Goal: Task Accomplishment & Management: Manage account settings

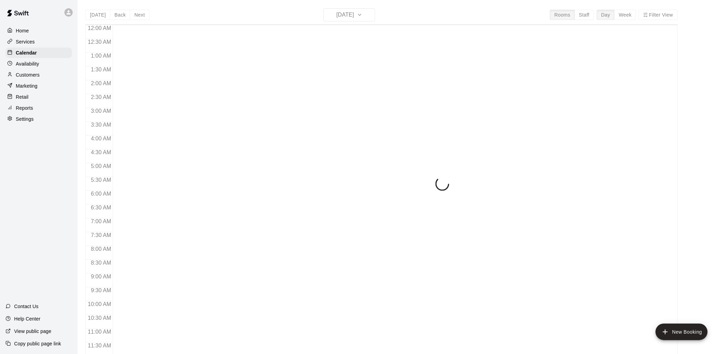
scroll to position [300, 0]
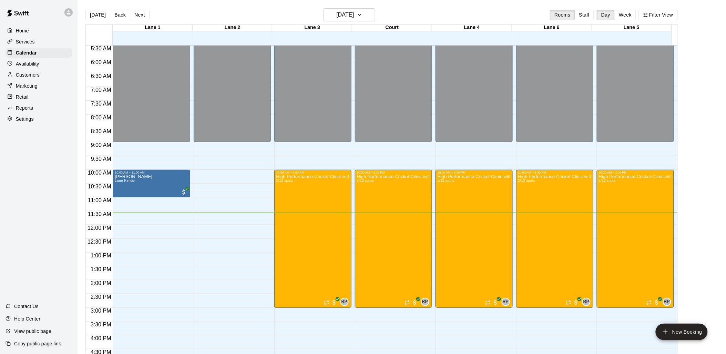
scroll to position [153, 0]
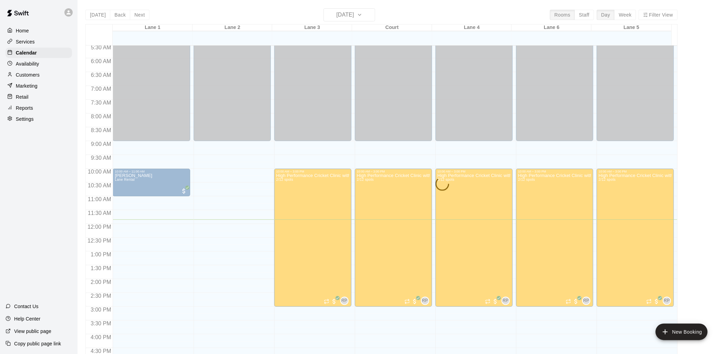
drag, startPoint x: 42, startPoint y: 345, endPoint x: 174, endPoint y: 338, distance: 132.2
click at [42, 345] on p "Copy public page link" at bounding box center [37, 343] width 47 height 7
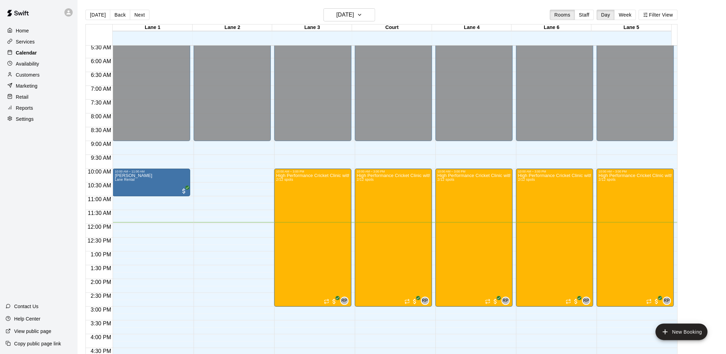
click at [34, 54] on p "Calendar" at bounding box center [26, 52] width 21 height 7
click at [362, 16] on icon "button" at bounding box center [360, 15] width 6 height 8
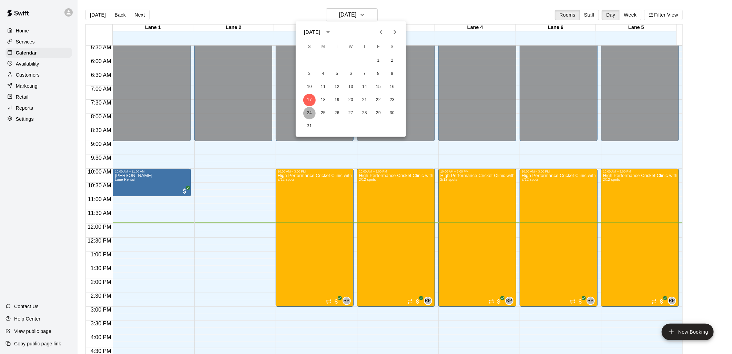
click at [311, 114] on button "24" at bounding box center [309, 113] width 12 height 12
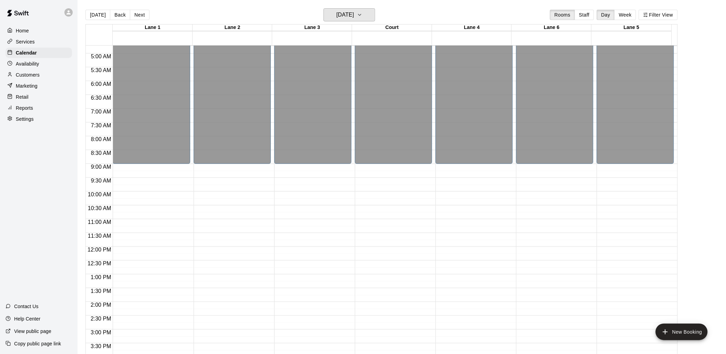
scroll to position [116, 0]
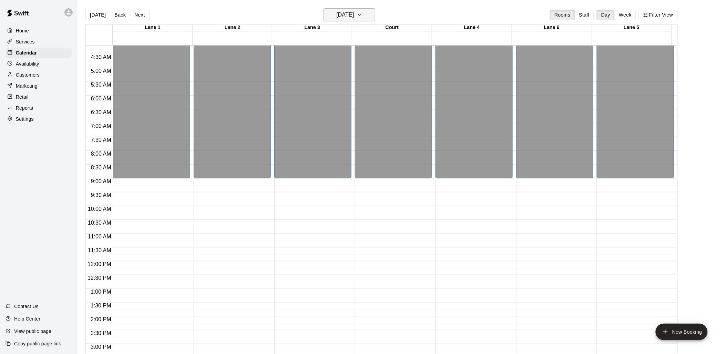
click at [350, 14] on h6 "[DATE]" at bounding box center [345, 15] width 18 height 10
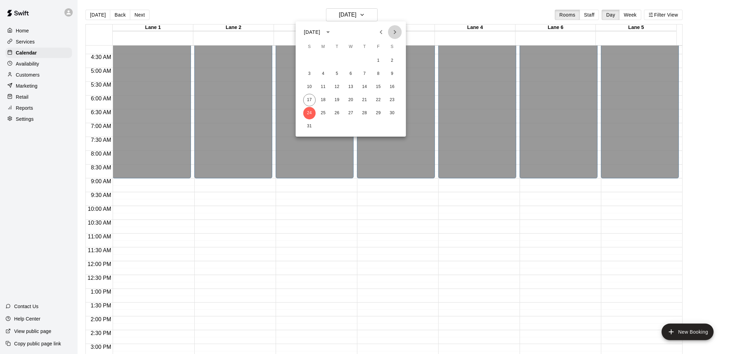
click at [396, 29] on icon "Next month" at bounding box center [395, 32] width 8 height 8
click at [309, 83] on button "14" at bounding box center [309, 87] width 12 height 12
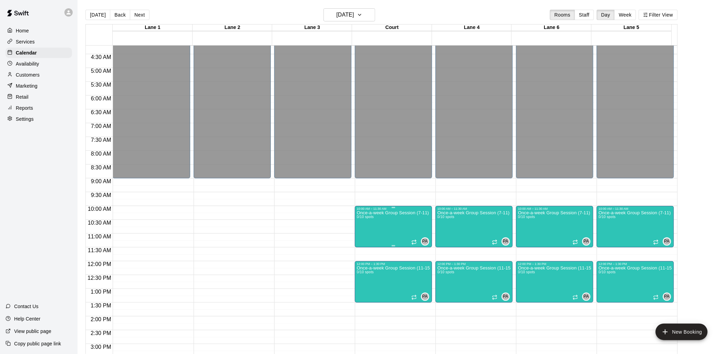
click at [393, 213] on p "Once-a-week Group Session (7-11)" at bounding box center [393, 213] width 72 height 0
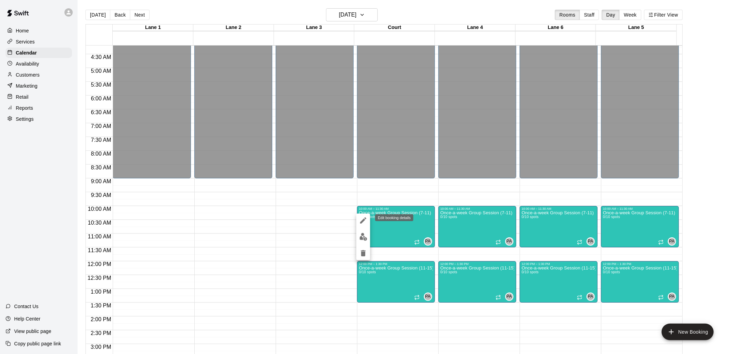
click at [363, 222] on icon "edit" at bounding box center [363, 220] width 6 height 6
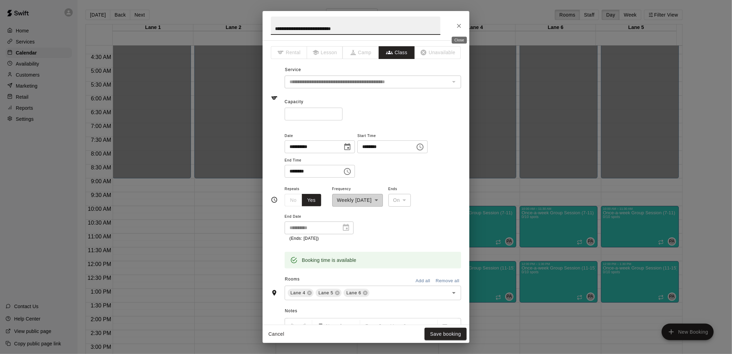
click at [459, 23] on icon "Close" at bounding box center [459, 25] width 7 height 7
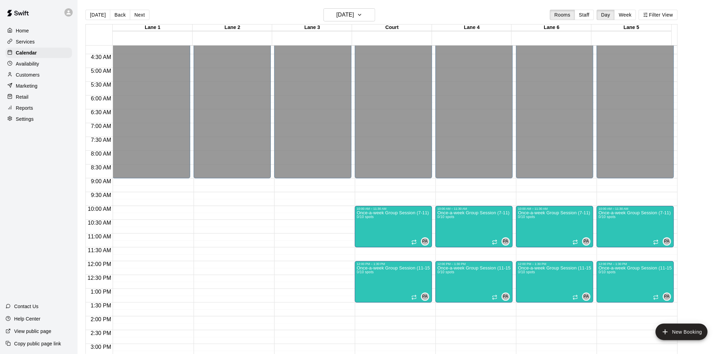
click at [32, 44] on p "Services" at bounding box center [25, 41] width 19 height 7
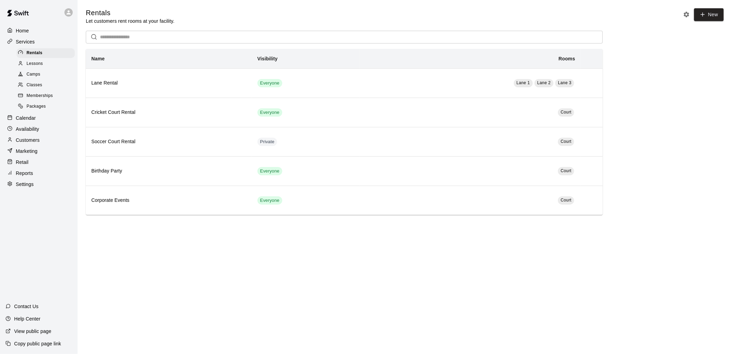
click at [40, 89] on span "Classes" at bounding box center [35, 85] width 16 height 7
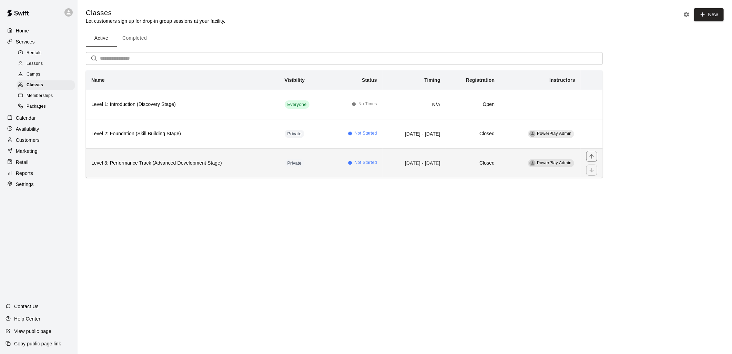
click at [382, 166] on td "[DATE] - [DATE]" at bounding box center [413, 162] width 63 height 29
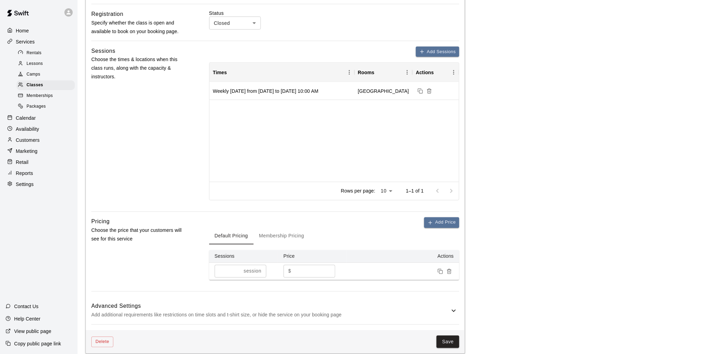
scroll to position [306, 0]
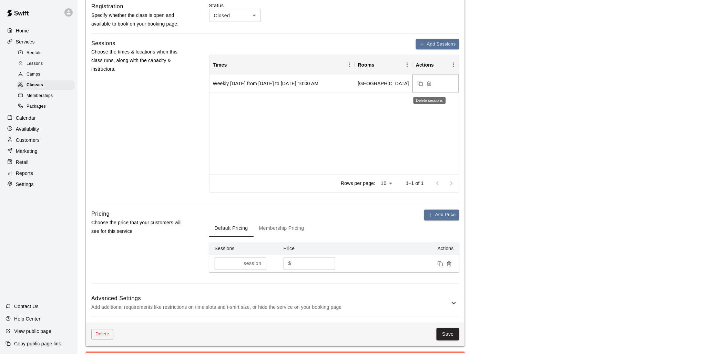
click at [428, 86] on icon "Delete sessions" at bounding box center [430, 84] width 6 height 6
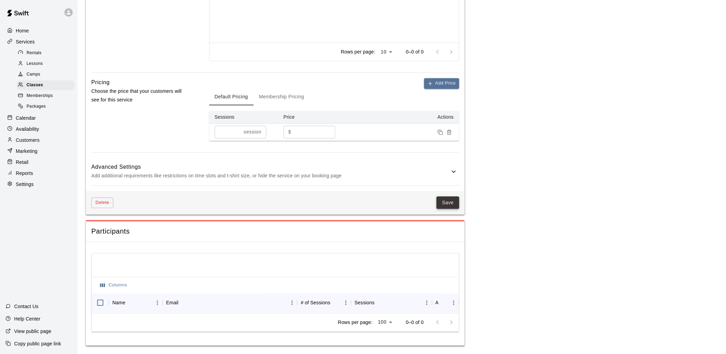
click at [448, 196] on button "Save" at bounding box center [448, 202] width 23 height 13
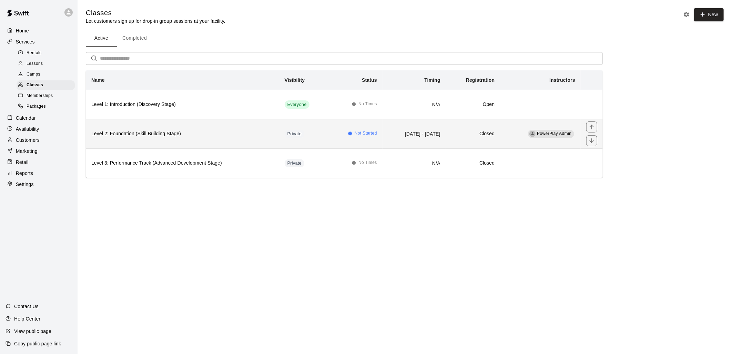
click at [382, 133] on td "[DATE] - [DATE]" at bounding box center [413, 133] width 63 height 29
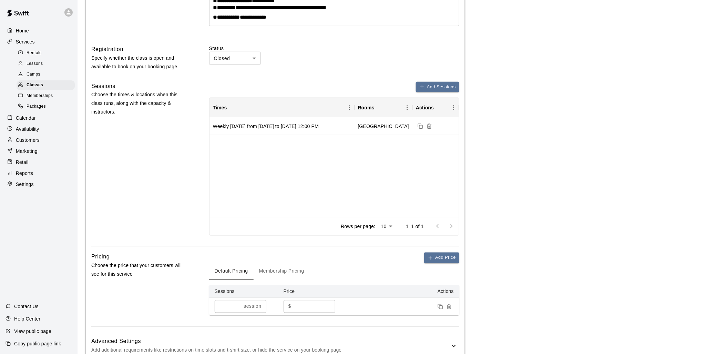
scroll to position [229, 0]
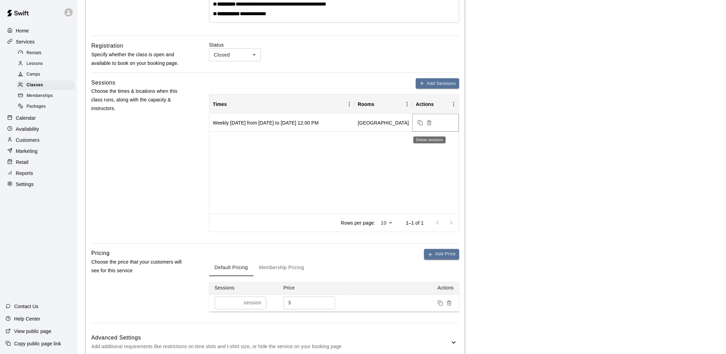
click at [429, 125] on icon "Delete sessions" at bounding box center [430, 123] width 6 height 6
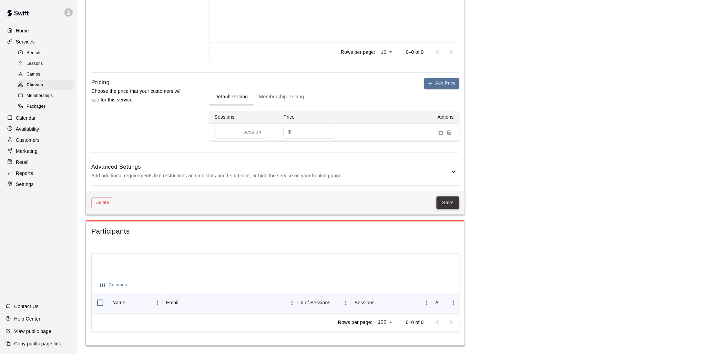
click at [453, 197] on button "Save" at bounding box center [448, 202] width 23 height 13
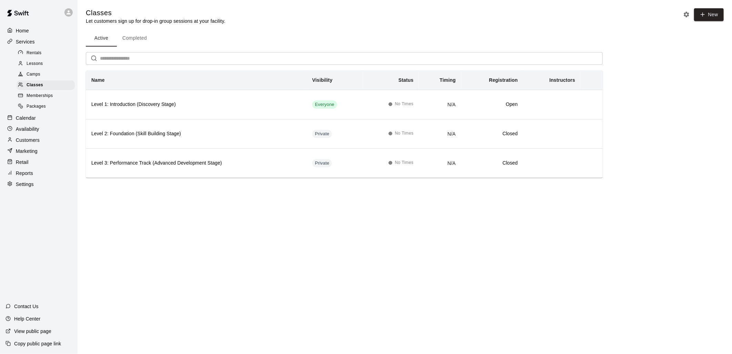
click at [41, 98] on span "Memberships" at bounding box center [40, 95] width 26 height 7
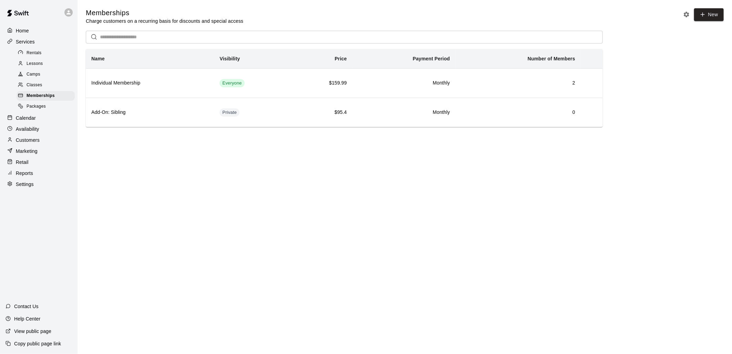
click at [41, 89] on span "Classes" at bounding box center [35, 85] width 16 height 7
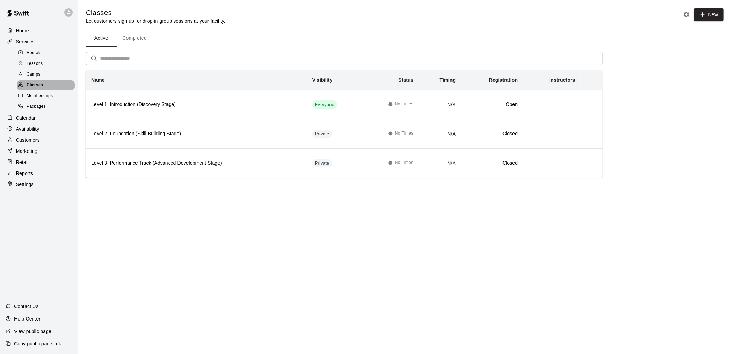
click at [32, 88] on span "Classes" at bounding box center [35, 85] width 17 height 7
click at [34, 99] on span "Memberships" at bounding box center [40, 95] width 26 height 7
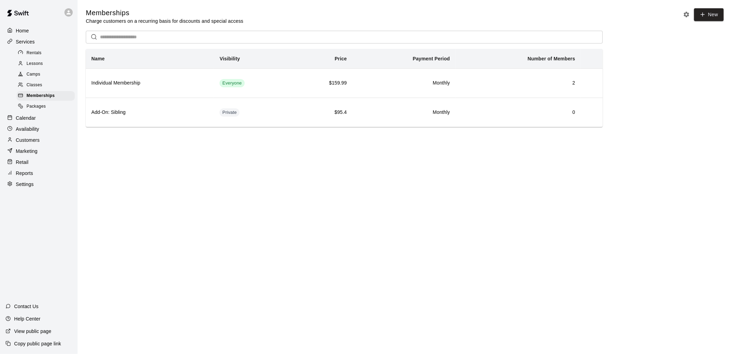
click at [40, 88] on span "Classes" at bounding box center [35, 85] width 16 height 7
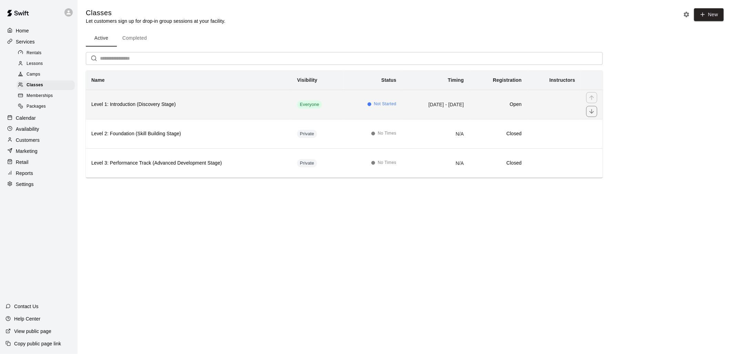
click at [215, 107] on h6 "Level 1: Introduction (Discovery Stage)" at bounding box center [188, 105] width 195 height 8
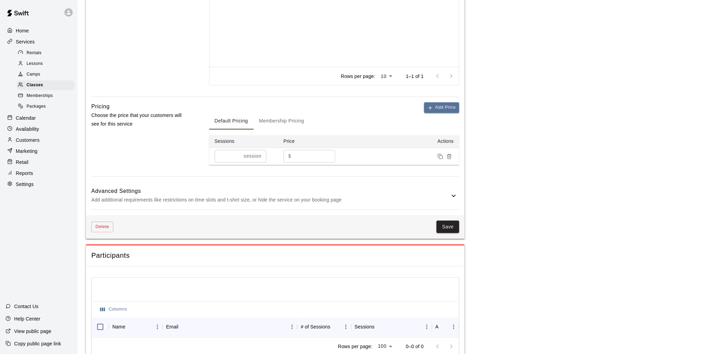
scroll to position [383, 0]
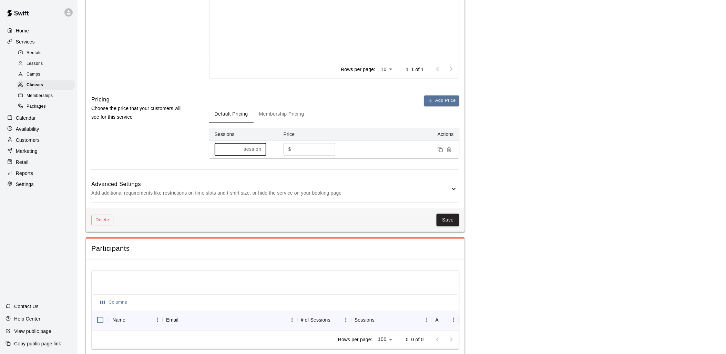
click at [224, 154] on input "*" at bounding box center [228, 149] width 27 height 13
drag, startPoint x: 222, startPoint y: 156, endPoint x: 215, endPoint y: 155, distance: 6.9
click at [215, 155] on input "*" at bounding box center [228, 149] width 27 height 13
type input "*"
click at [244, 153] on p "sessions" at bounding box center [251, 149] width 20 height 7
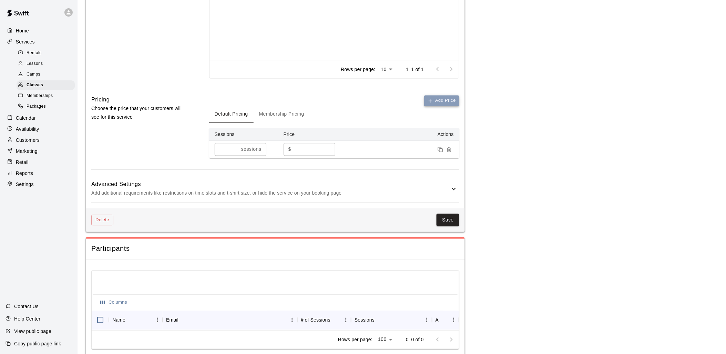
click at [434, 106] on button "Add Price" at bounding box center [441, 100] width 35 height 11
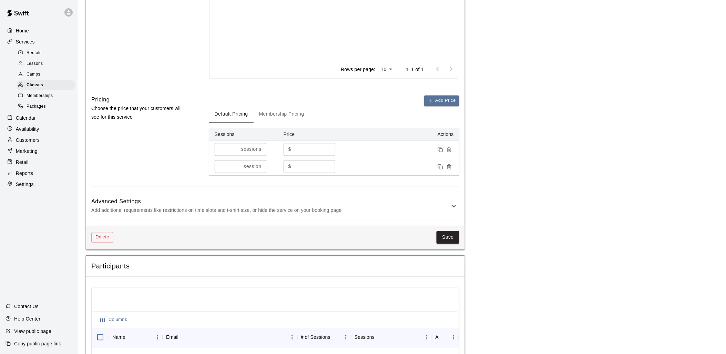
click at [254, 170] on p "session" at bounding box center [253, 166] width 18 height 7
click at [449, 170] on icon "Remove price" at bounding box center [450, 167] width 6 height 6
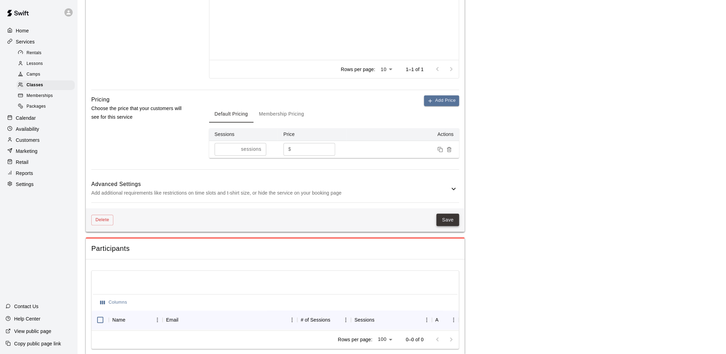
click at [449, 226] on button "Save" at bounding box center [448, 220] width 23 height 13
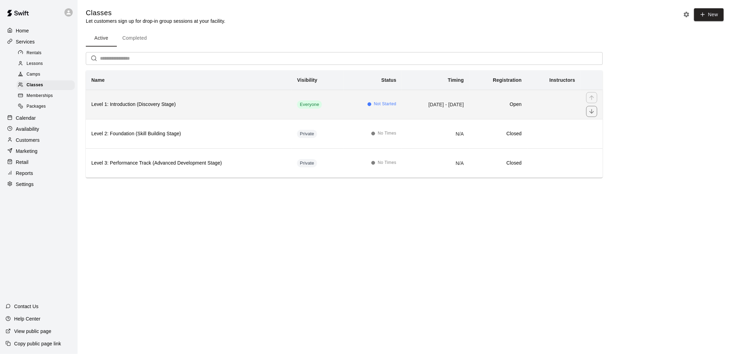
click at [318, 108] on td "Everyone" at bounding box center [318, 104] width 52 height 29
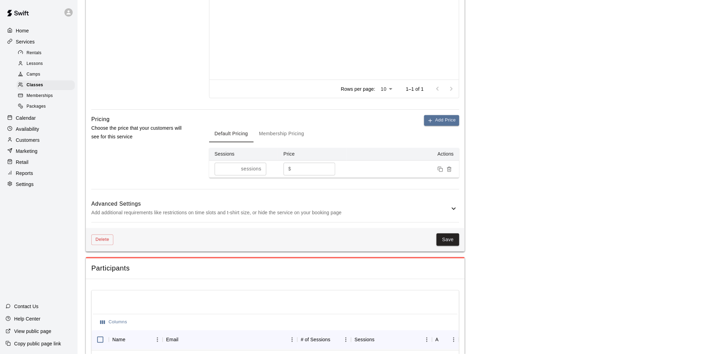
scroll to position [412, 0]
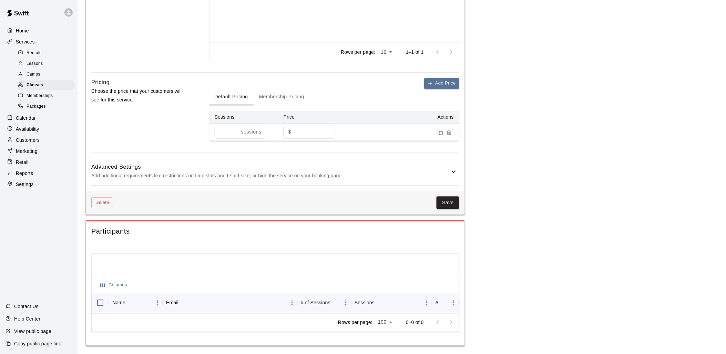
click at [384, 164] on h6 "Advanced Settings" at bounding box center [270, 167] width 358 height 9
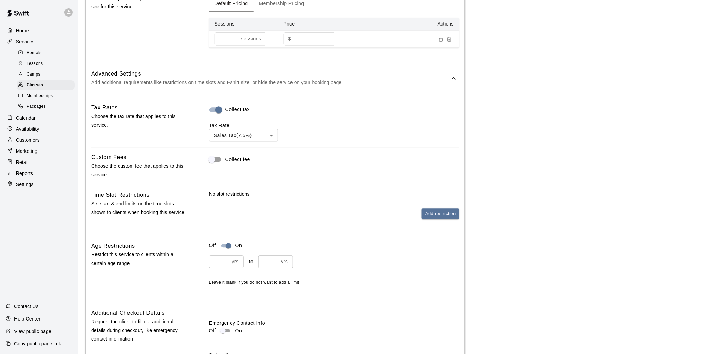
scroll to position [498, 0]
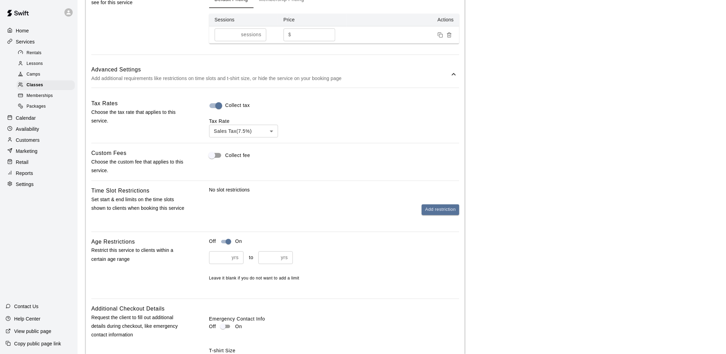
click at [496, 143] on main "**********" at bounding box center [402, 49] width 632 height 1076
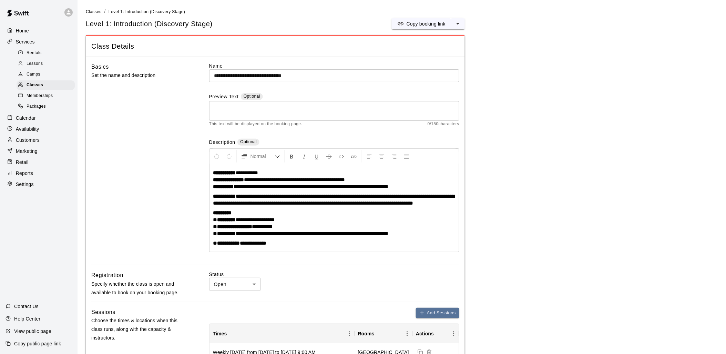
scroll to position [0, 0]
click at [98, 11] on span "Classes" at bounding box center [94, 12] width 16 height 5
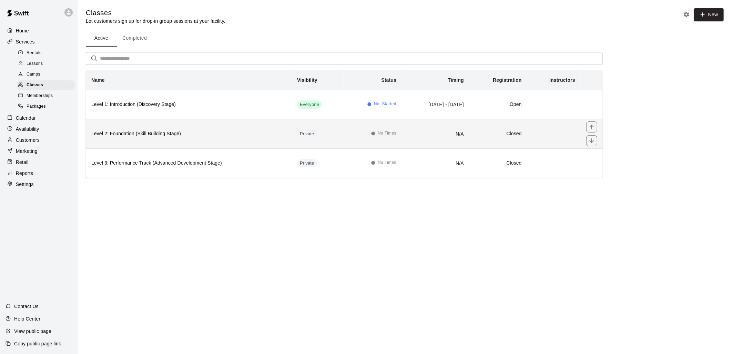
click at [402, 137] on td "N/A" at bounding box center [436, 133] width 68 height 29
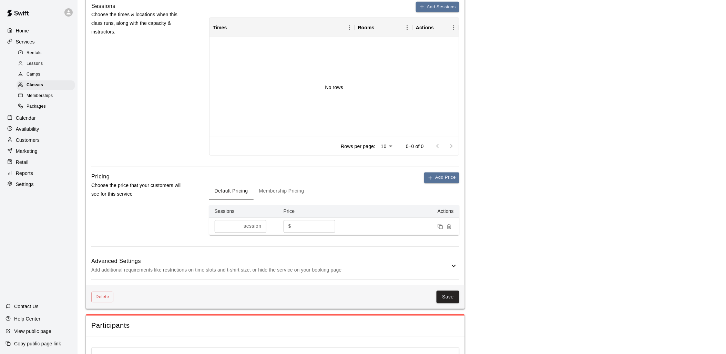
scroll to position [345, 0]
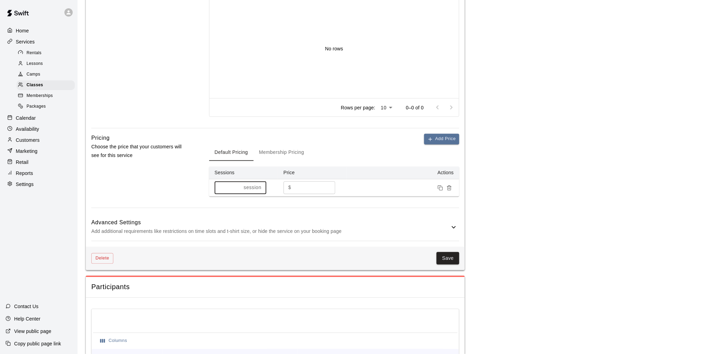
drag, startPoint x: 224, startPoint y: 194, endPoint x: 218, endPoint y: 194, distance: 6.2
click at [218, 194] on input "*" at bounding box center [228, 187] width 27 height 13
type input "*"
click at [447, 260] on button "Save" at bounding box center [448, 258] width 23 height 13
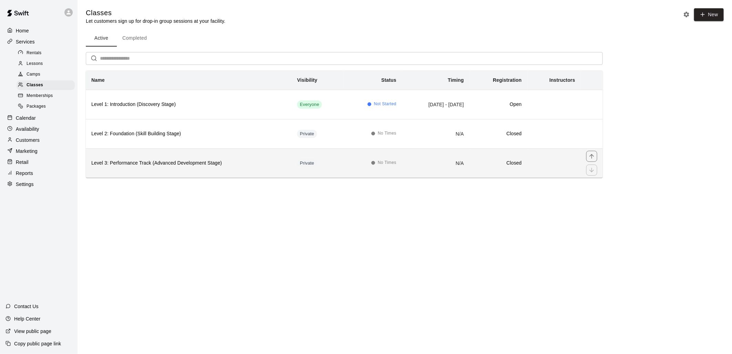
click at [319, 161] on td "Private" at bounding box center [318, 162] width 52 height 29
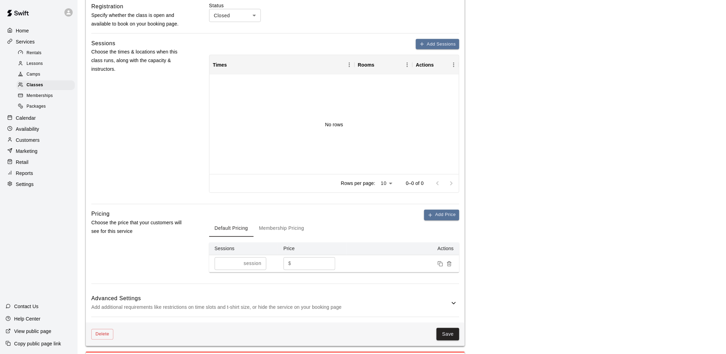
scroll to position [383, 0]
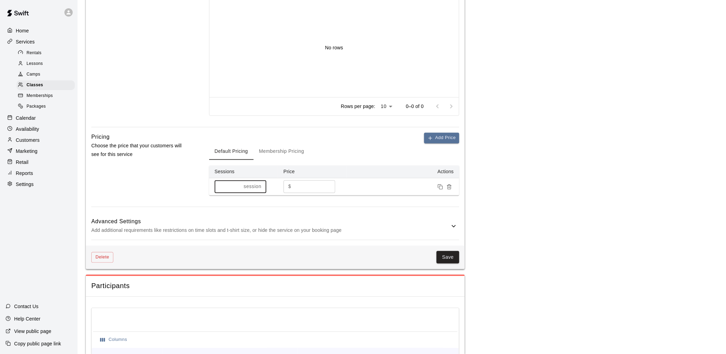
drag, startPoint x: 223, startPoint y: 192, endPoint x: 218, endPoint y: 194, distance: 5.2
click at [218, 193] on input "*" at bounding box center [228, 186] width 27 height 13
type input "*"
click at [448, 264] on button "Save" at bounding box center [448, 257] width 23 height 13
